Goal: Task Accomplishment & Management: Use online tool/utility

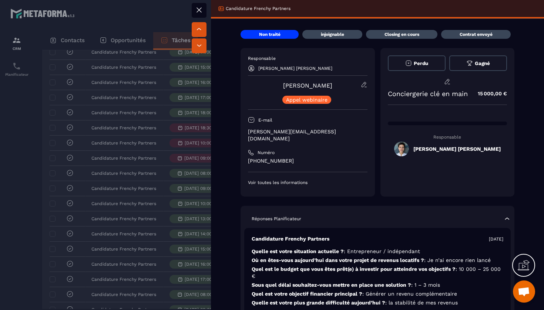
scroll to position [0, 230]
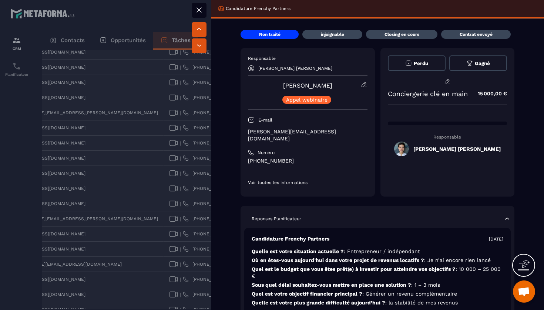
drag, startPoint x: 333, startPoint y: 86, endPoint x: 284, endPoint y: 89, distance: 48.9
click at [284, 89] on div "[PERSON_NAME] webinaire" at bounding box center [307, 92] width 119 height 23
drag, startPoint x: 284, startPoint y: 89, endPoint x: 335, endPoint y: 88, distance: 50.7
click at [335, 88] on div "[PERSON_NAME] webinaire" at bounding box center [307, 92] width 119 height 23
click at [323, 82] on div "Responsable [PERSON_NAME] [PERSON_NAME] [PERSON_NAME] webinaire E-mail [PERSON_…" at bounding box center [307, 120] width 119 height 130
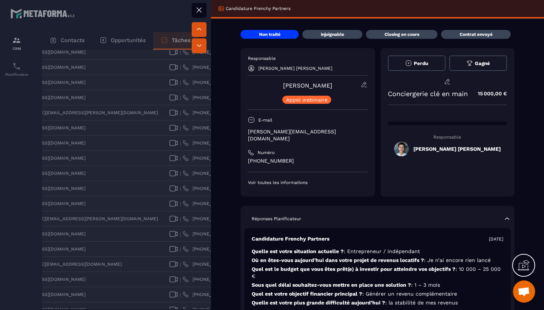
click at [332, 85] on div "[PERSON_NAME] webinaire" at bounding box center [307, 92] width 119 height 23
drag, startPoint x: 332, startPoint y: 85, endPoint x: 285, endPoint y: 85, distance: 47.4
click at [285, 85] on div "[PERSON_NAME] webinaire" at bounding box center [307, 92] width 119 height 23
copy link "[PERSON_NAME]"
click at [197, 10] on icon at bounding box center [199, 10] width 9 height 9
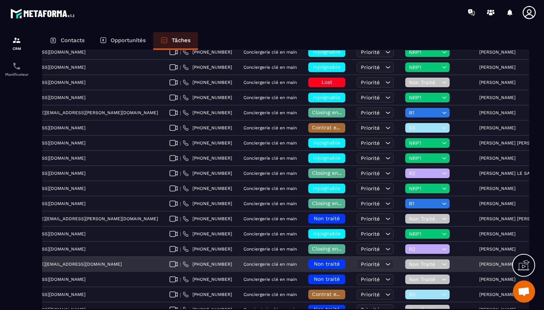
click at [441, 263] on icon at bounding box center [444, 264] width 7 height 7
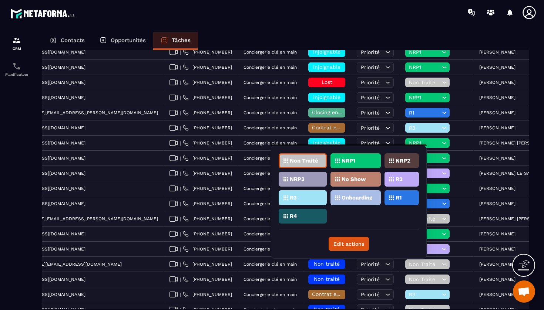
click at [359, 162] on div "NRP1" at bounding box center [355, 161] width 50 height 15
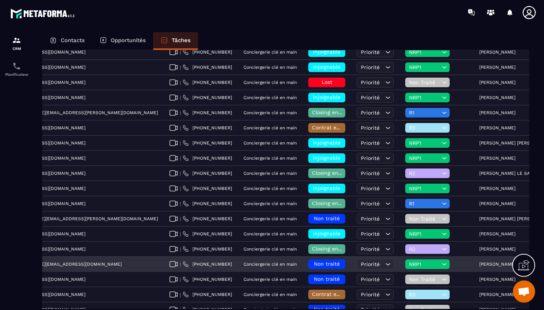
click at [314, 263] on span "Non traité" at bounding box center [327, 264] width 26 height 6
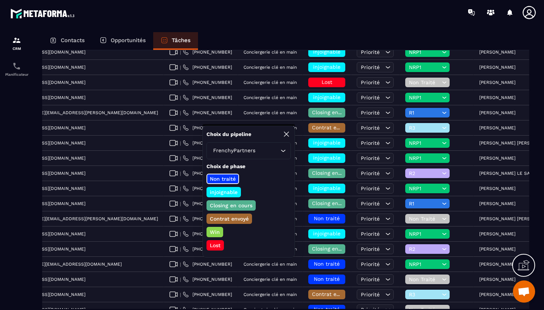
click at [230, 191] on p "injoignable" at bounding box center [224, 192] width 30 height 7
